Goal: Task Accomplishment & Management: Manage account settings

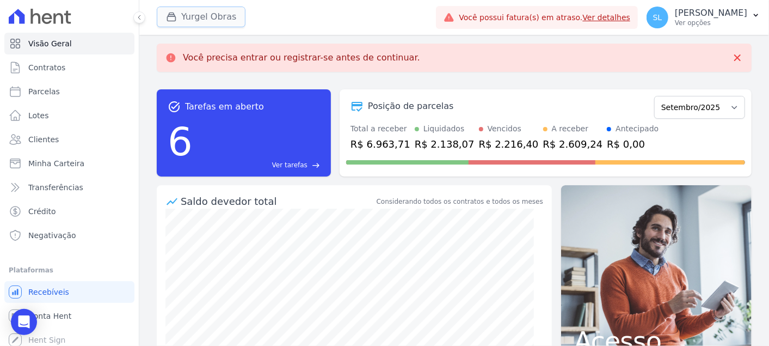
click at [205, 10] on button "Yurgel Obras" at bounding box center [201, 17] width 89 height 21
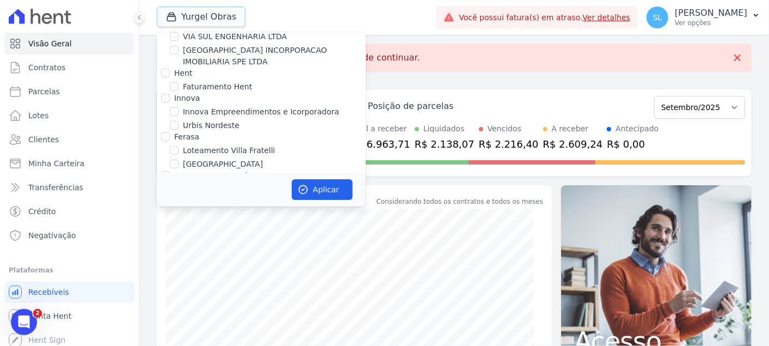
scroll to position [181, 0]
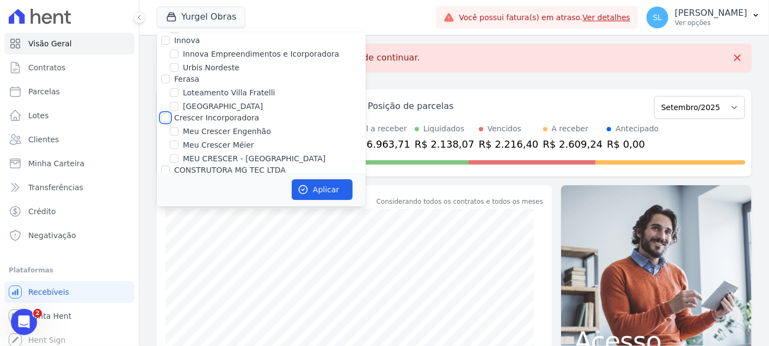
click at [162, 115] on input "Crescer Incorporadora" at bounding box center [165, 117] width 9 height 9
checkbox input "true"
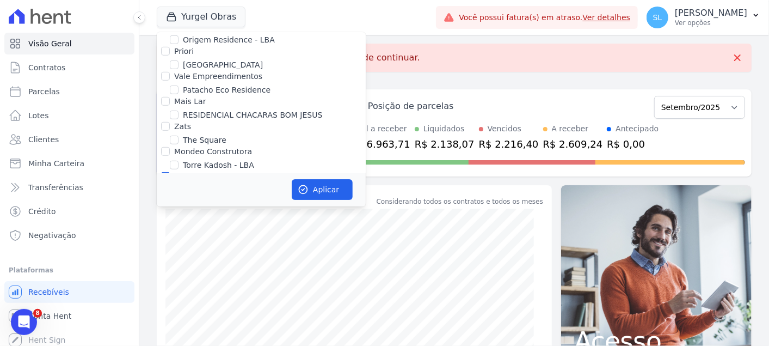
scroll to position [484, 0]
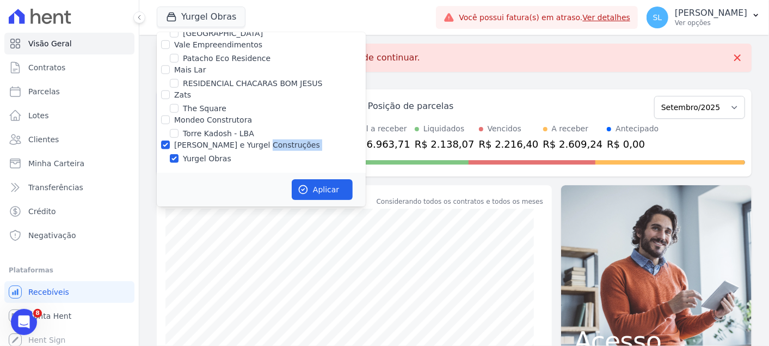
drag, startPoint x: 173, startPoint y: 149, endPoint x: 166, endPoint y: 153, distance: 7.6
click at [166, 144] on input "[PERSON_NAME] e Yurgel Construções" at bounding box center [165, 144] width 9 height 9
checkbox input "false"
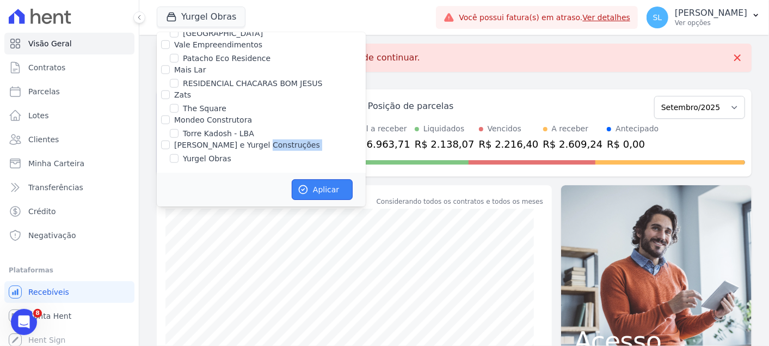
click at [306, 193] on icon "button" at bounding box center [303, 189] width 11 height 11
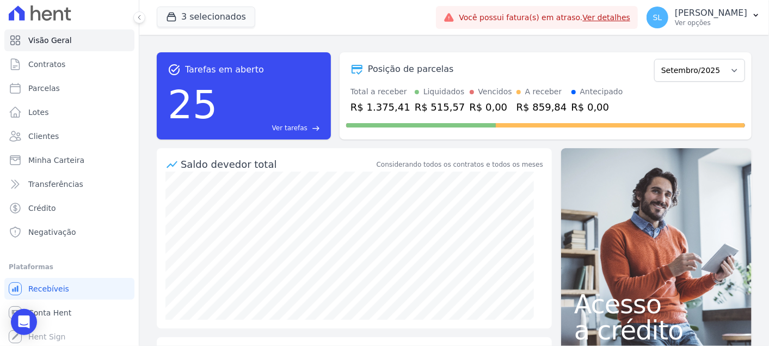
scroll to position [4, 0]
click at [65, 308] on span "Conta Hent" at bounding box center [49, 311] width 43 height 11
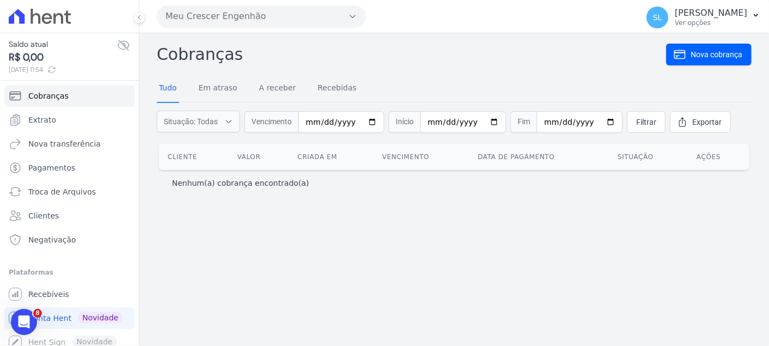
click at [187, 11] on button "Meu Crescer Engenhão" at bounding box center [261, 16] width 209 height 22
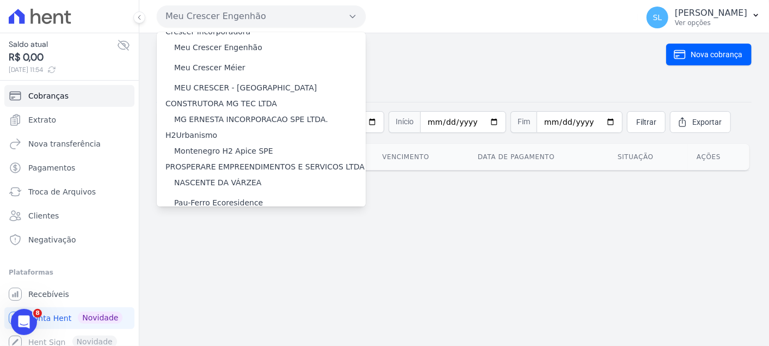
scroll to position [242, 0]
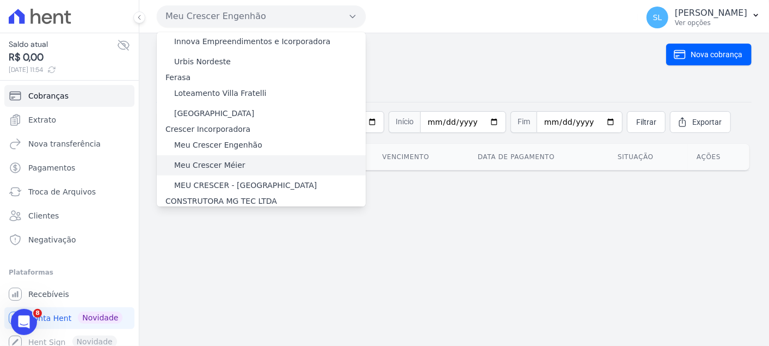
click at [218, 159] on label "Meu Crescer Méier" at bounding box center [209, 164] width 71 height 11
click at [0, 0] on input "Meu Crescer Méier" at bounding box center [0, 0] width 0 height 0
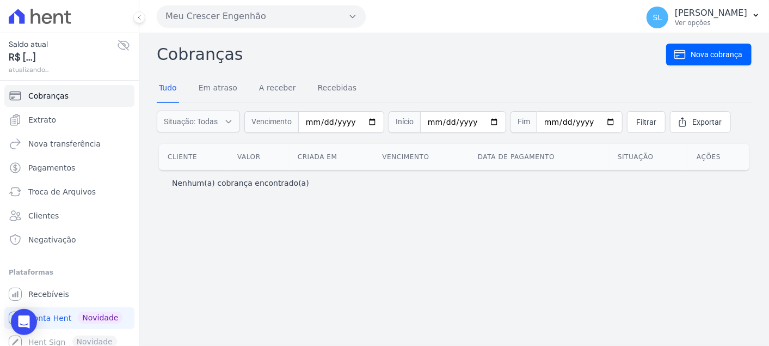
click at [239, 17] on button "Meu Crescer Engenhão" at bounding box center [261, 16] width 209 height 22
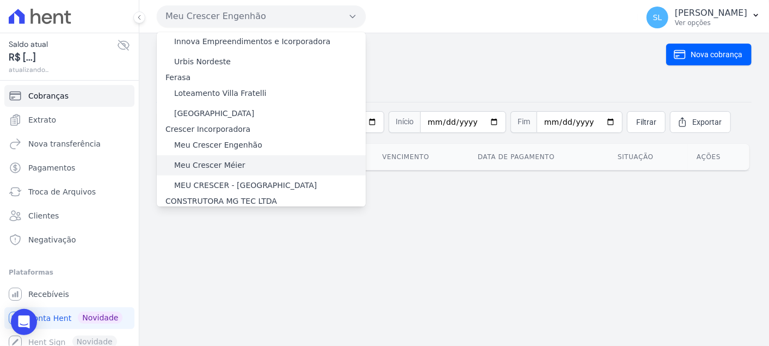
click at [192, 159] on label "Meu Crescer Méier" at bounding box center [209, 164] width 71 height 11
click at [0, 0] on input "Meu Crescer Méier" at bounding box center [0, 0] width 0 height 0
click at [192, 159] on label "Meu Crescer Méier" at bounding box center [209, 164] width 71 height 11
click at [0, 0] on input "Meu Crescer Méier" at bounding box center [0, 0] width 0 height 0
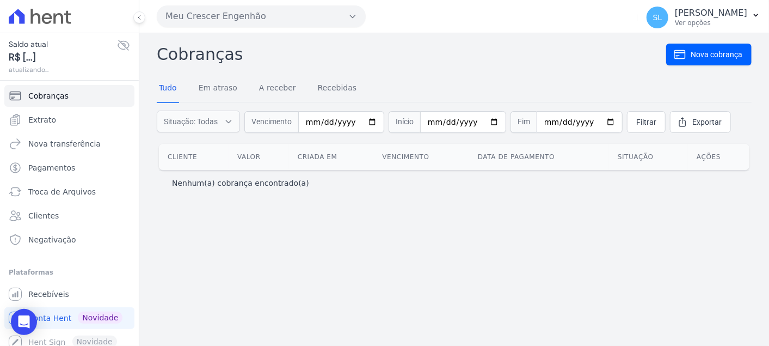
click at [0, 144] on html "Saldo atual R$ [...] atualizando... Cobranças Extrato Nova transferência Pagame…" at bounding box center [384, 173] width 769 height 346
click at [50, 116] on span "Extrato" at bounding box center [42, 119] width 28 height 11
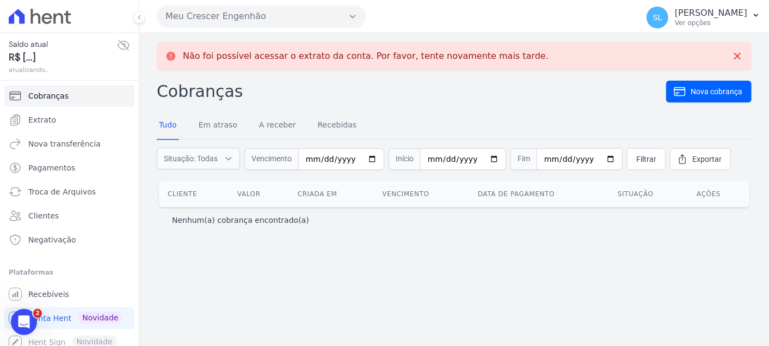
click at [194, 14] on button "Meu Crescer Engenhão" at bounding box center [261, 16] width 209 height 22
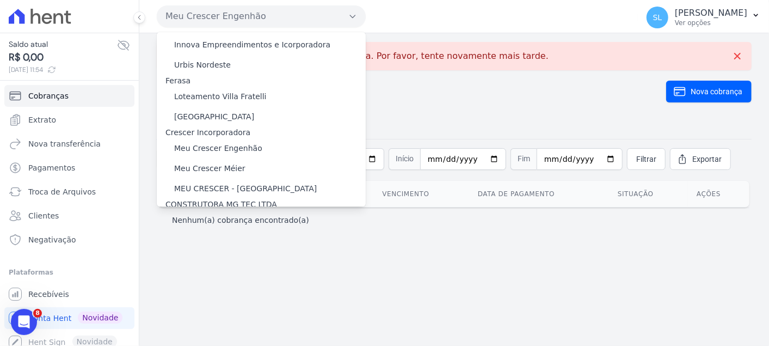
scroll to position [302, 0]
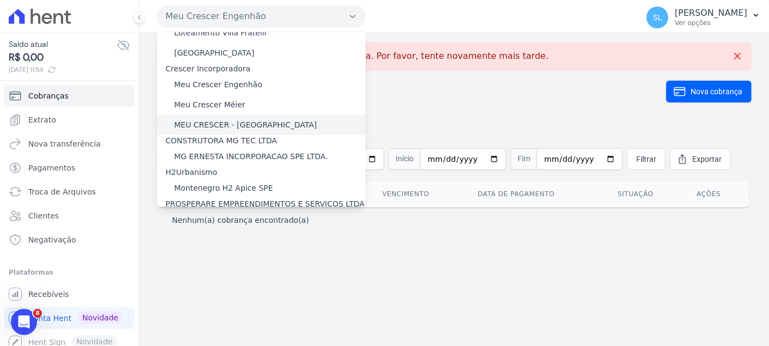
click at [218, 115] on div "MEU CRESCER - [GEOGRAPHIC_DATA]" at bounding box center [261, 125] width 209 height 20
click at [205, 119] on label "MEU CRESCER - [GEOGRAPHIC_DATA]" at bounding box center [245, 124] width 143 height 11
click at [0, 0] on input "MEU CRESCER - [GEOGRAPHIC_DATA]" at bounding box center [0, 0] width 0 height 0
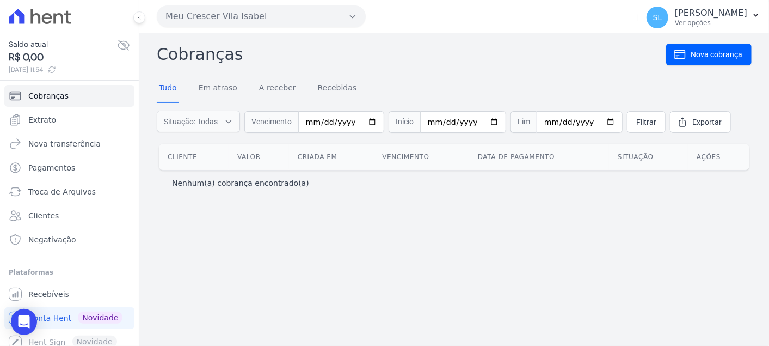
click at [206, 10] on button "Meu Crescer Vila Isabel" at bounding box center [261, 16] width 209 height 22
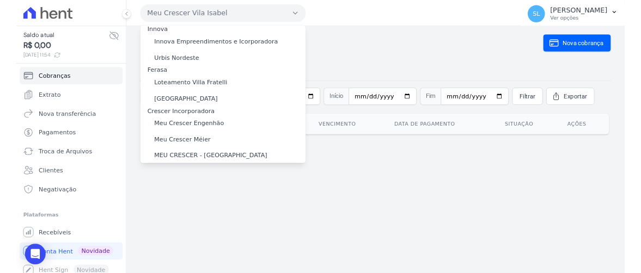
scroll to position [242, 0]
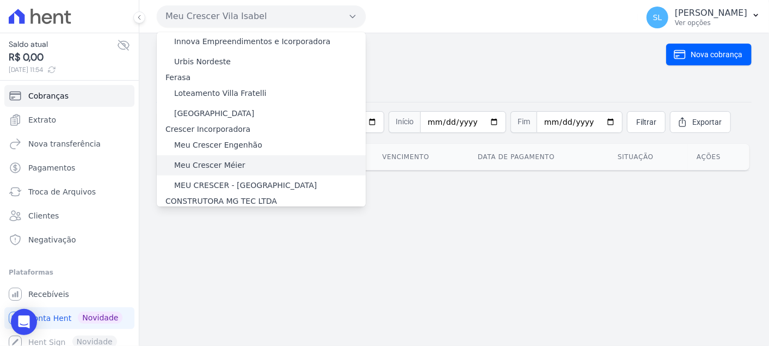
click at [213, 159] on label "Meu Crescer Méier" at bounding box center [209, 164] width 71 height 11
click at [0, 0] on input "Meu Crescer Méier" at bounding box center [0, 0] width 0 height 0
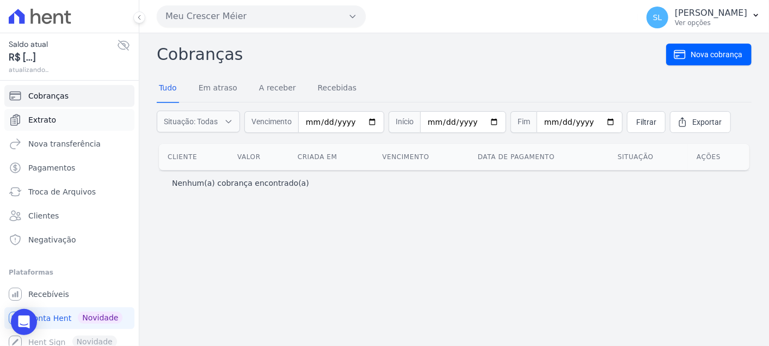
click at [47, 121] on span "Extrato" at bounding box center [42, 119] width 28 height 11
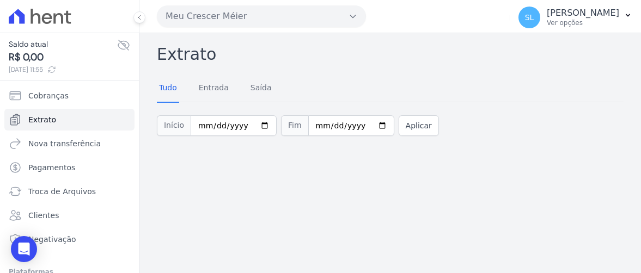
click at [219, 220] on div "Extrato Tudo Entrada [GEOGRAPHIC_DATA] Início [DATE] Fim [DATE] Aplicar" at bounding box center [389, 153] width 501 height 240
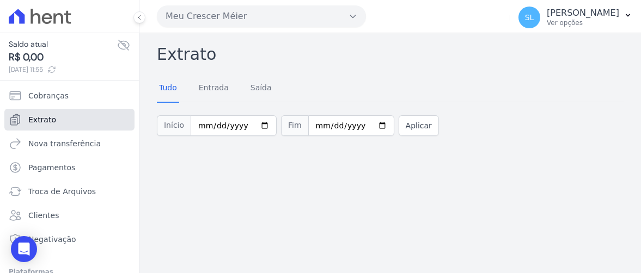
click at [73, 114] on link "Extrato" at bounding box center [69, 120] width 130 height 22
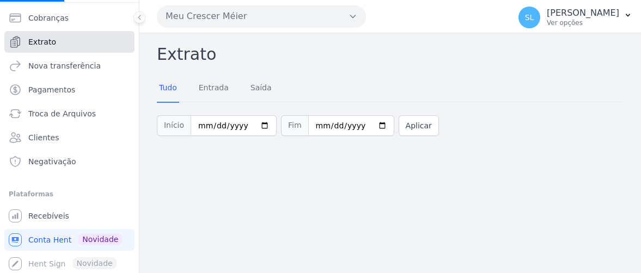
scroll to position [79, 0]
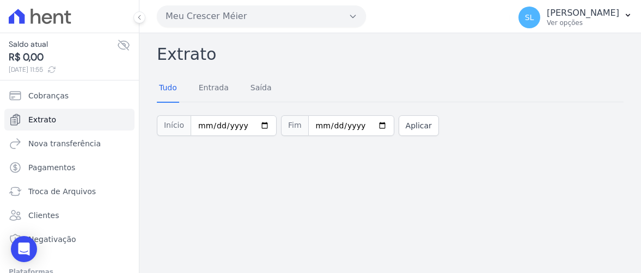
click at [229, 24] on button "Meu Crescer Méier" at bounding box center [261, 16] width 209 height 22
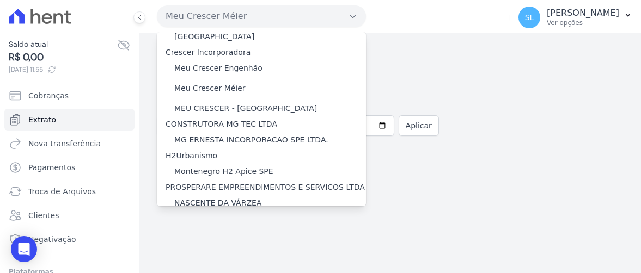
scroll to position [290, 0]
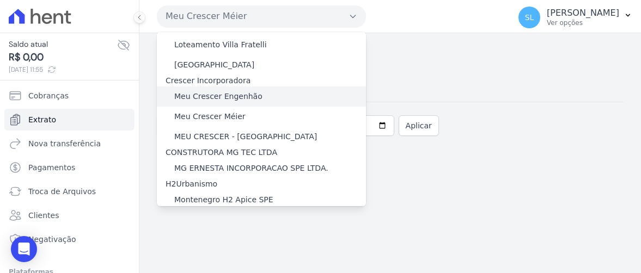
click at [245, 91] on label "Meu Crescer Engenhão" at bounding box center [218, 96] width 88 height 11
click at [0, 0] on input "Meu Crescer Engenhão" at bounding box center [0, 0] width 0 height 0
